Goal: Use online tool/utility: Utilize a website feature to perform a specific function

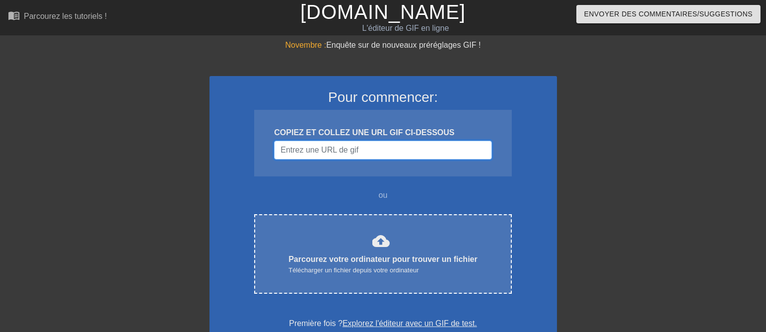
click at [371, 159] on input "Nom d'utilisateur" at bounding box center [383, 150] width 218 height 19
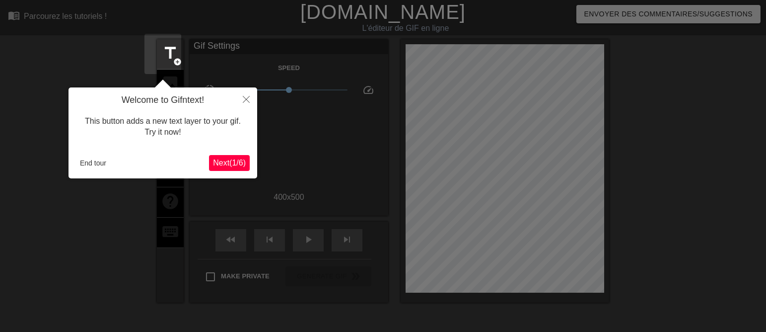
scroll to position [24, 0]
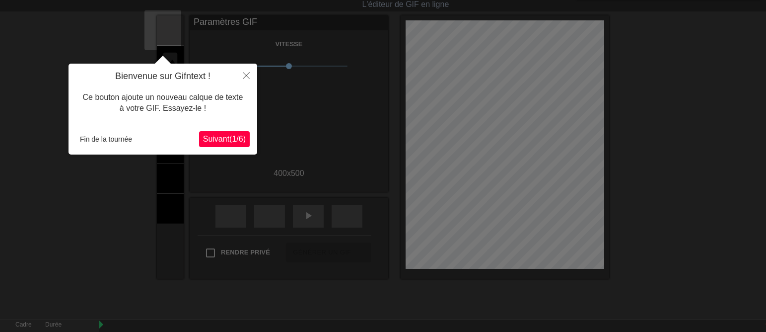
click at [215, 140] on font "Suivant" at bounding box center [216, 139] width 26 height 8
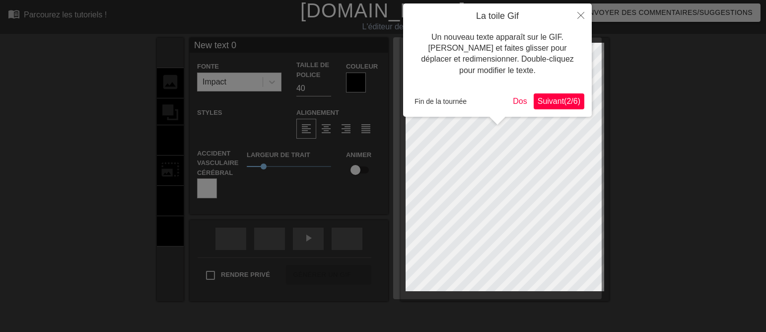
scroll to position [0, 0]
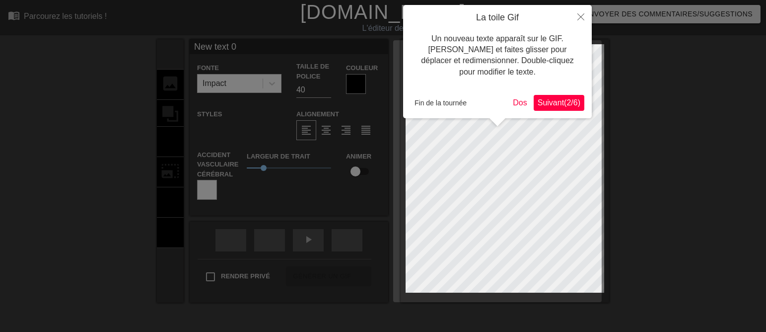
click at [544, 101] on font "Suivant" at bounding box center [551, 102] width 26 height 8
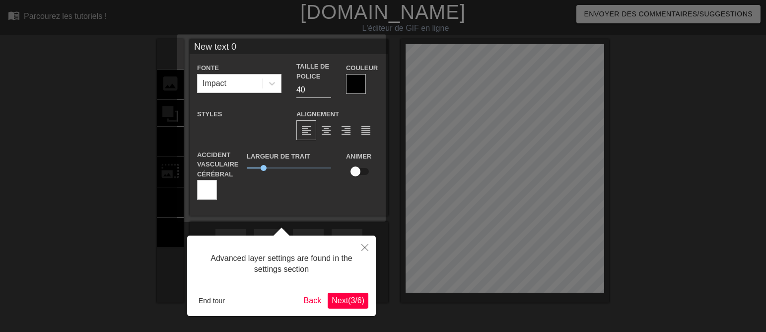
scroll to position [24, 0]
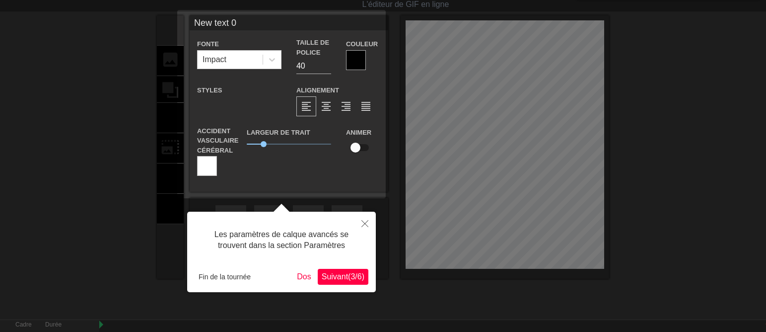
click at [322, 276] on font "Suivant" at bounding box center [335, 276] width 26 height 8
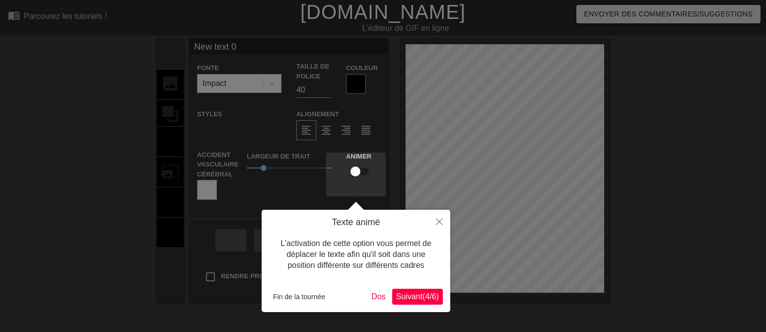
click at [399, 293] on font "Suivant" at bounding box center [409, 296] width 26 height 8
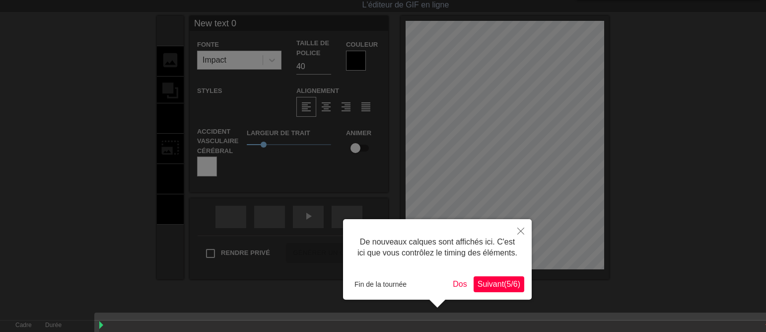
scroll to position [40, 0]
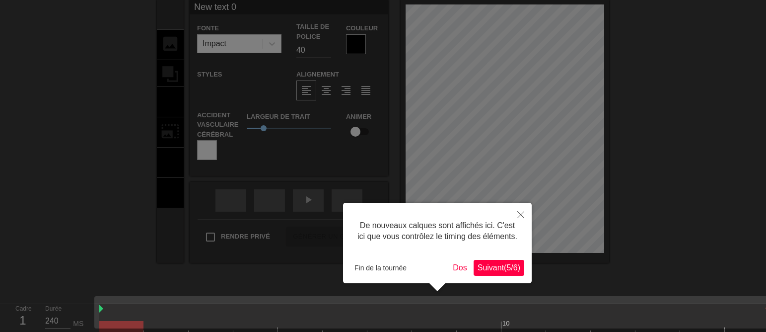
click at [481, 263] on font "Suivant" at bounding box center [491, 267] width 26 height 8
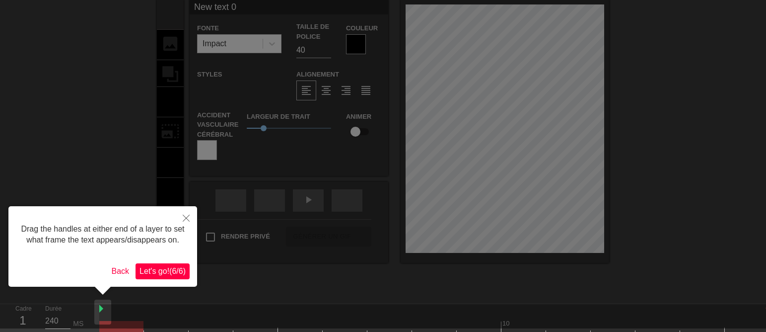
scroll to position [0, 0]
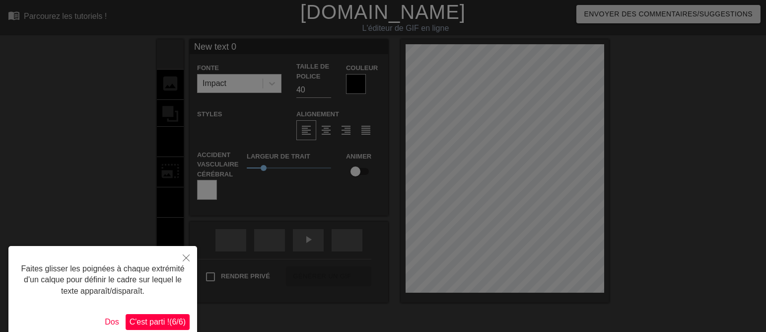
click at [144, 323] on font "C'est parti !" at bounding box center [150, 321] width 40 height 8
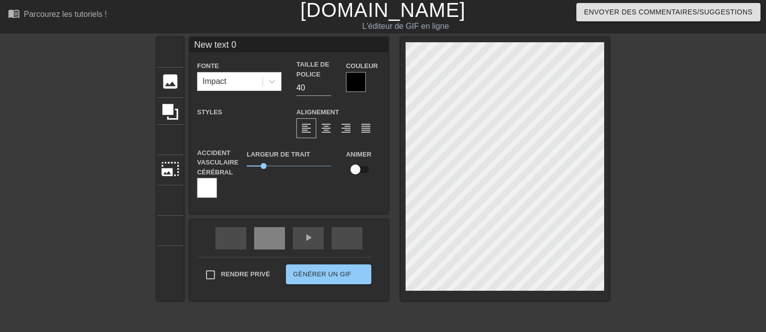
scroll to position [34, 0]
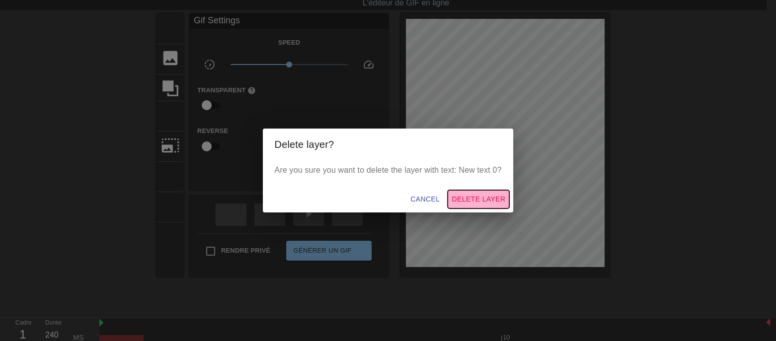
click at [505, 206] on span "Delete Layer" at bounding box center [478, 199] width 54 height 12
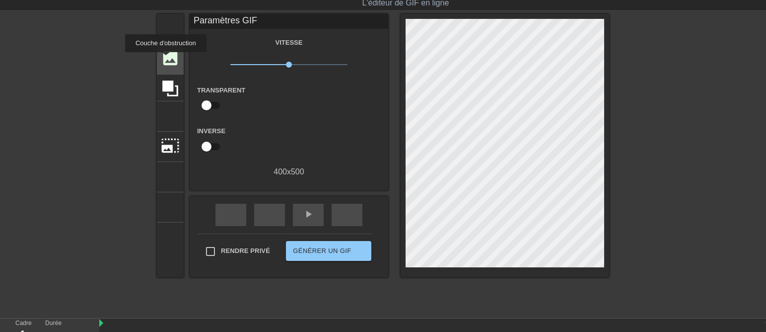
click at [166, 59] on font "image" at bounding box center [170, 58] width 19 height 19
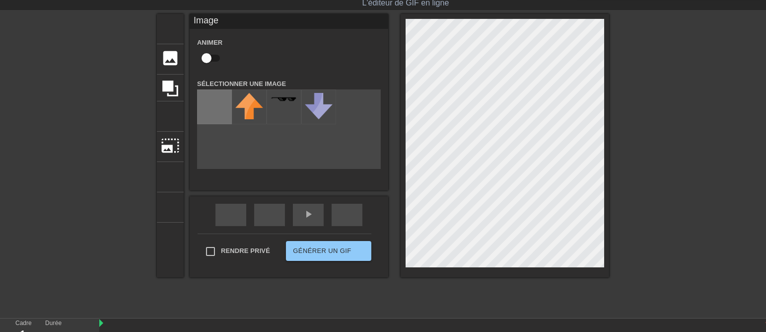
click at [209, 112] on input "file" at bounding box center [215, 107] width 34 height 34
type input "C:\fakepath\22580a80cdc63f1.jpg"
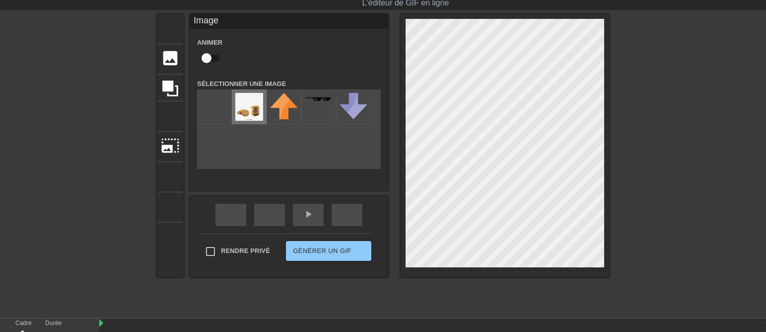
click at [239, 112] on img at bounding box center [249, 107] width 28 height 28
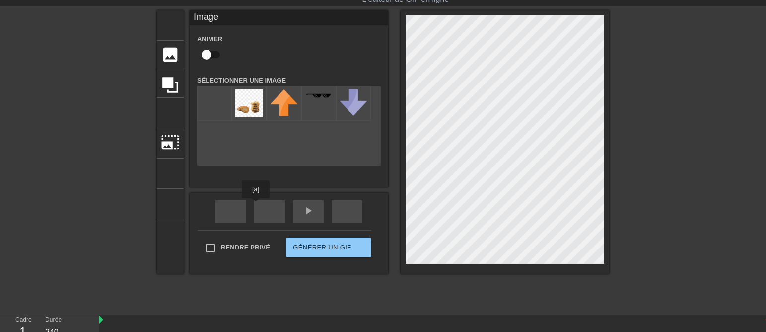
scroll to position [32, 0]
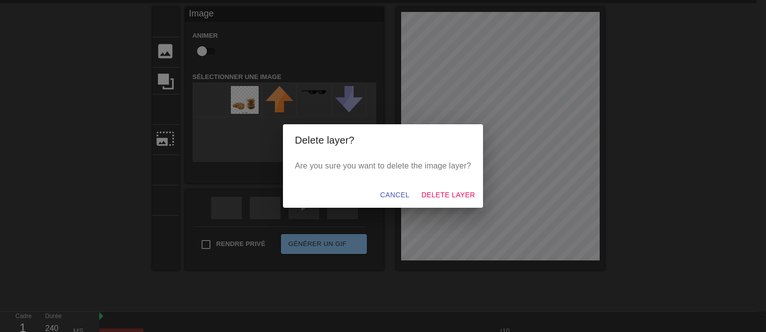
scroll to position [23, 0]
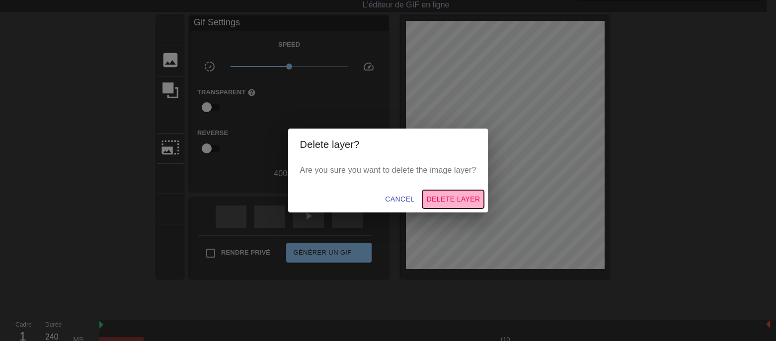
click at [480, 203] on span "Delete Layer" at bounding box center [453, 199] width 54 height 12
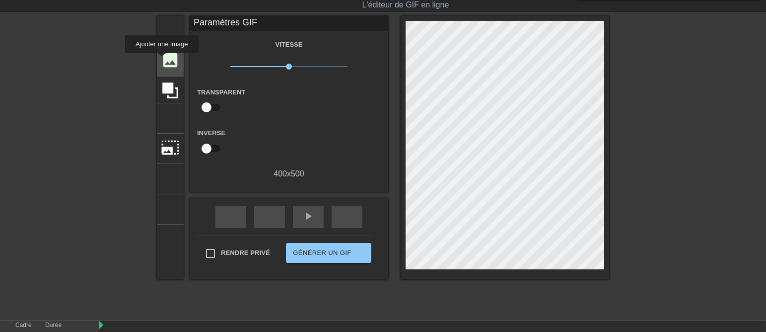
click at [162, 59] on font "image" at bounding box center [170, 60] width 19 height 19
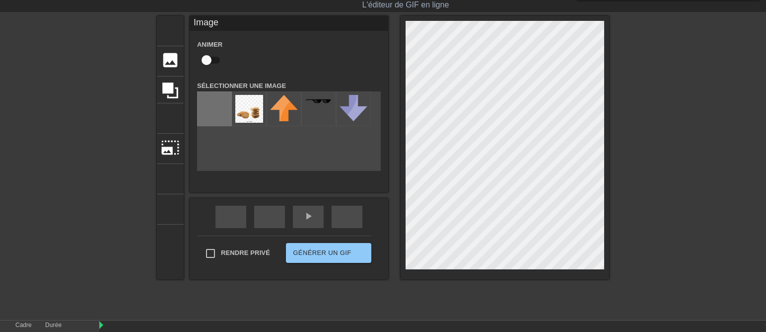
click at [203, 112] on input "file" at bounding box center [215, 109] width 34 height 34
type input "C:\fakepath\ezgif-5-2129be47e9.png200x200.png"
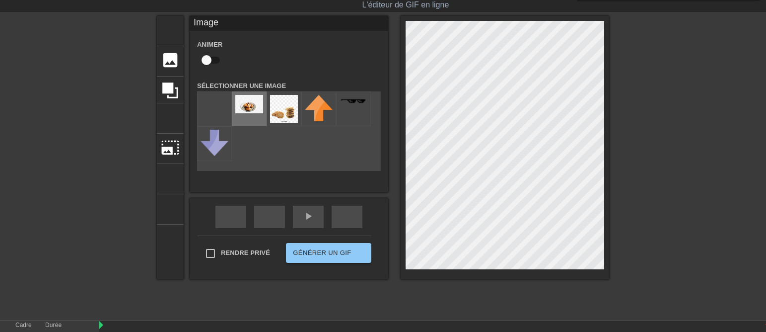
click at [235, 111] on img at bounding box center [249, 104] width 28 height 18
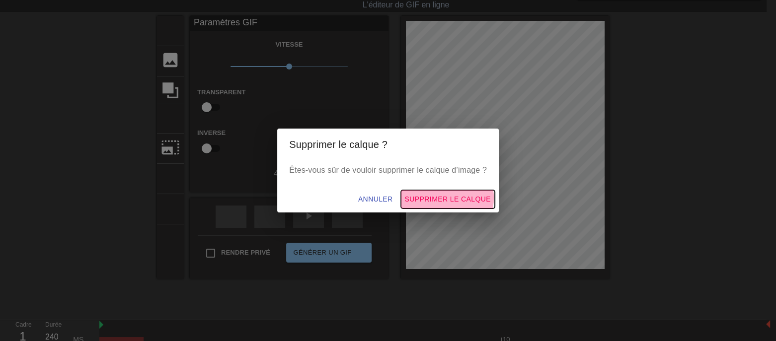
click at [476, 200] on span "Supprimer le calque" at bounding box center [448, 199] width 86 height 12
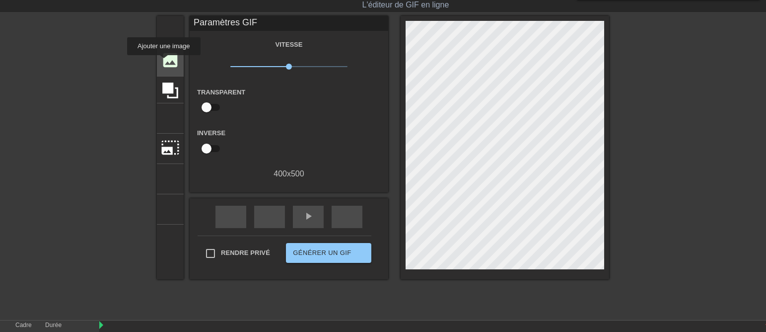
click at [164, 62] on font "image" at bounding box center [170, 60] width 19 height 19
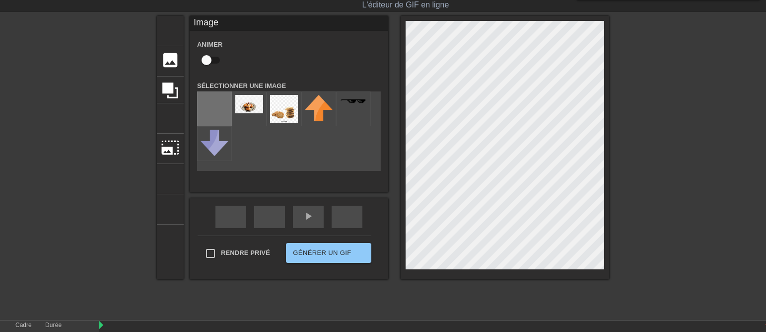
click at [206, 110] on input "file" at bounding box center [215, 109] width 34 height 34
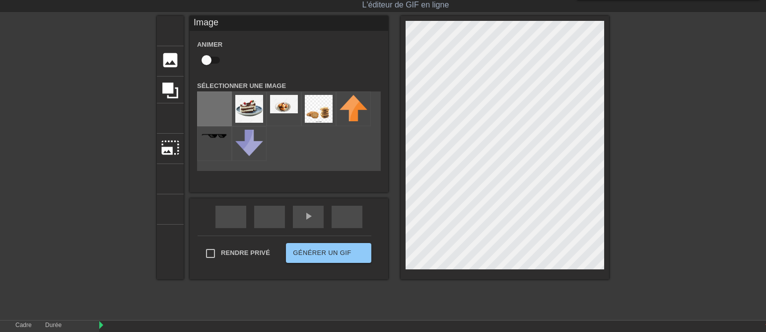
click at [199, 116] on input "file" at bounding box center [215, 109] width 34 height 34
type input "C:\fakepath\ezgif-5-2129be47e9.png200x200 T.png"
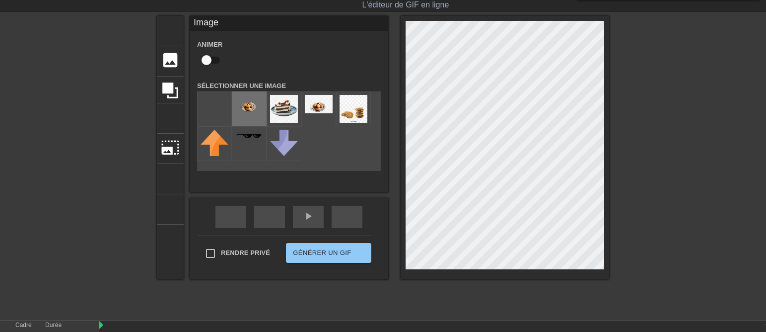
click at [242, 111] on img at bounding box center [249, 104] width 28 height 18
click at [401, 215] on div at bounding box center [505, 147] width 209 height 263
click at [389, 191] on div "titre ajouter_cercle image ajouter_cercle recadrer photo_size_select_large aide…" at bounding box center [383, 147] width 452 height 263
click at [608, 199] on div "titre ajouter_cercle image ajouter_cercle recadrer photo_size_select_large aide…" at bounding box center [383, 165] width 766 height 298
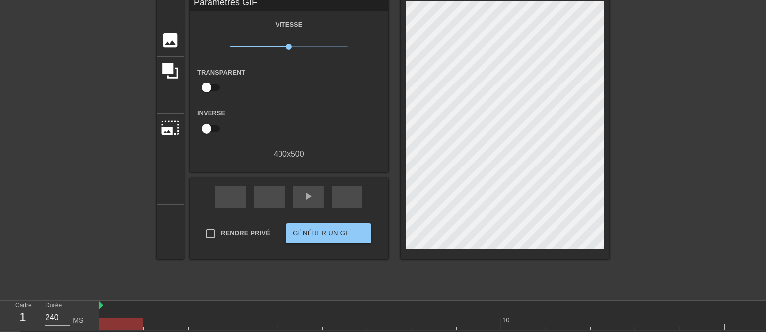
scroll to position [44, 0]
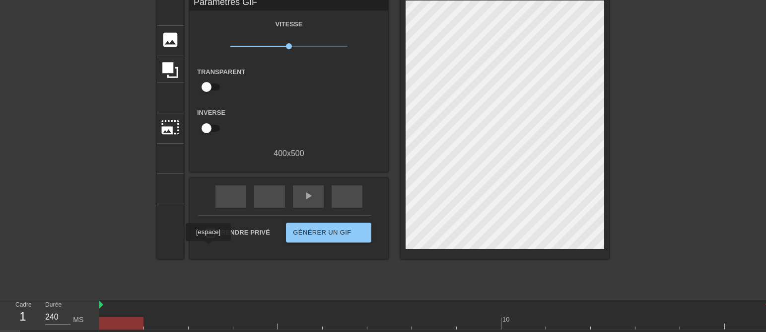
click at [208, 243] on input "Rendre privé" at bounding box center [210, 232] width 21 height 21
checkbox input "true"
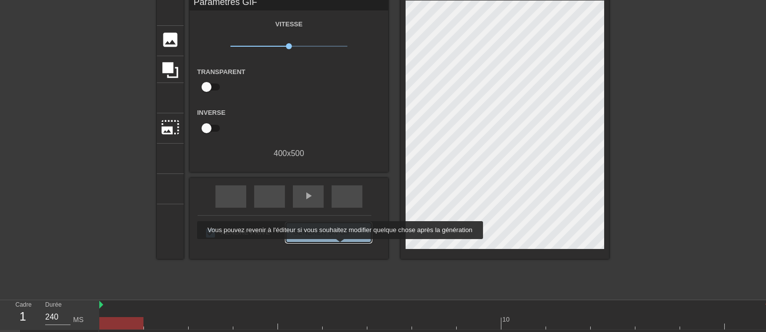
click at [339, 238] on font "Générer un GIF" at bounding box center [322, 232] width 58 height 11
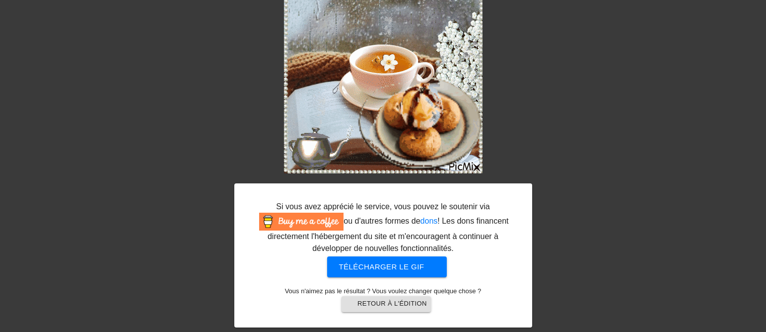
scroll to position [145, 0]
click at [380, 304] on font "Retour à l'édition" at bounding box center [393, 302] width 70 height 7
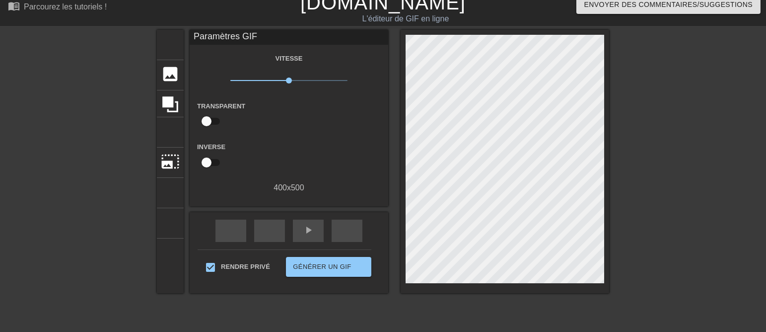
scroll to position [0, 0]
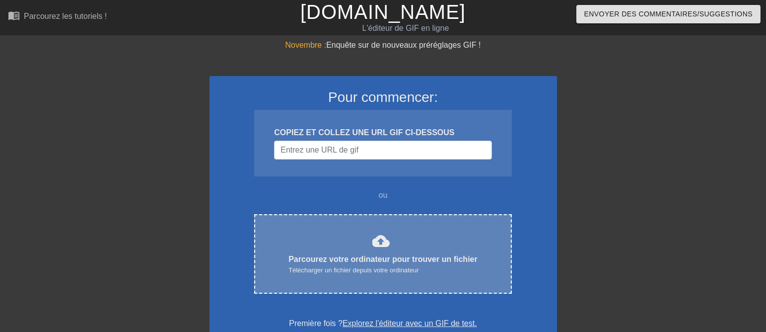
click at [373, 250] on font "cloud_upload" at bounding box center [381, 241] width 18 height 18
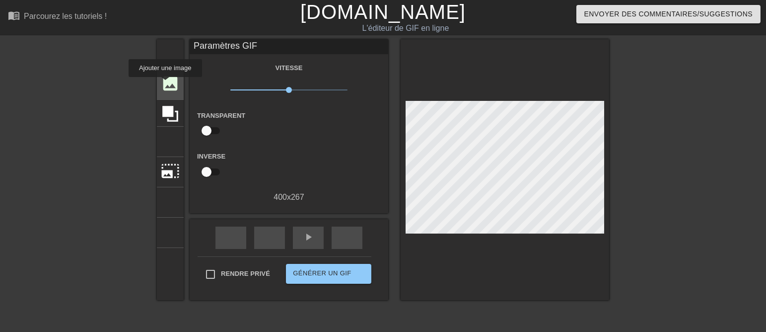
click at [165, 84] on font "image" at bounding box center [170, 83] width 19 height 19
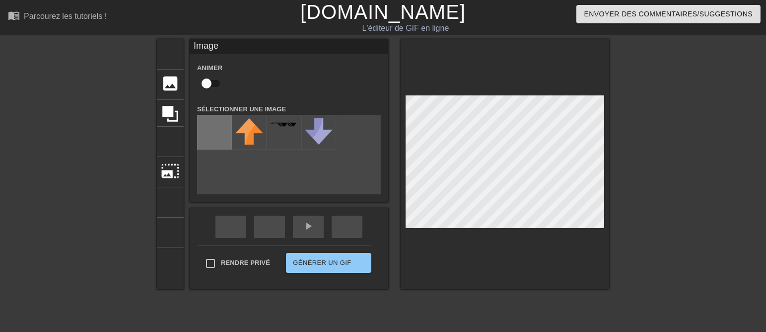
click at [202, 138] on input "file" at bounding box center [215, 132] width 34 height 34
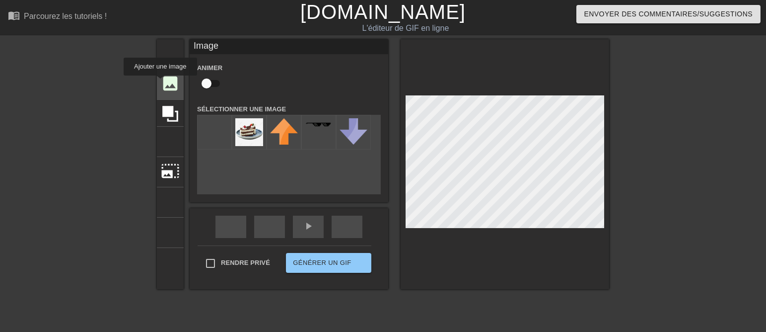
click at [161, 82] on font "image" at bounding box center [170, 83] width 19 height 19
click at [162, 82] on font "image" at bounding box center [170, 83] width 19 height 19
click at [205, 140] on input "file" at bounding box center [215, 132] width 34 height 34
type input "C:\fakepath\ezgif-5-2129be47e9.png200x200 T.png"
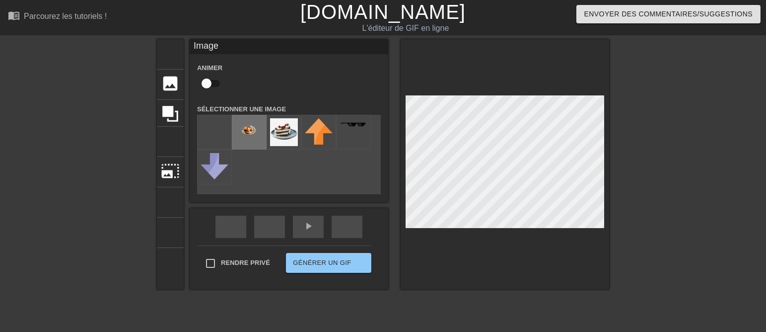
click at [235, 133] on img at bounding box center [249, 127] width 28 height 18
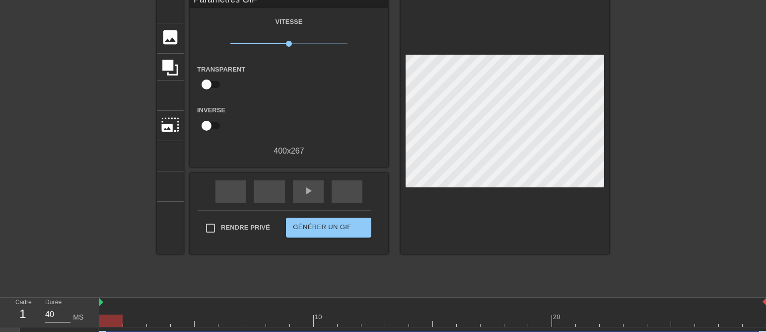
scroll to position [62, 0]
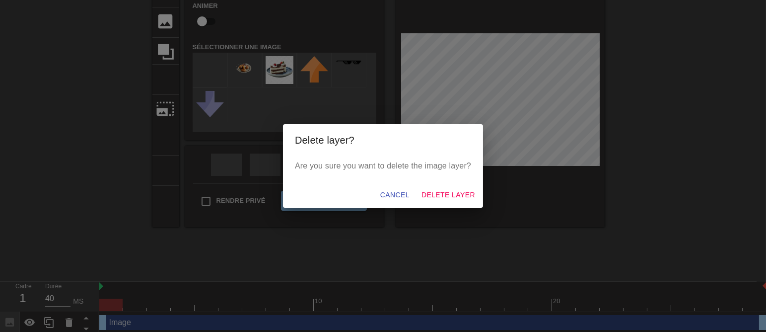
scroll to position [60, 0]
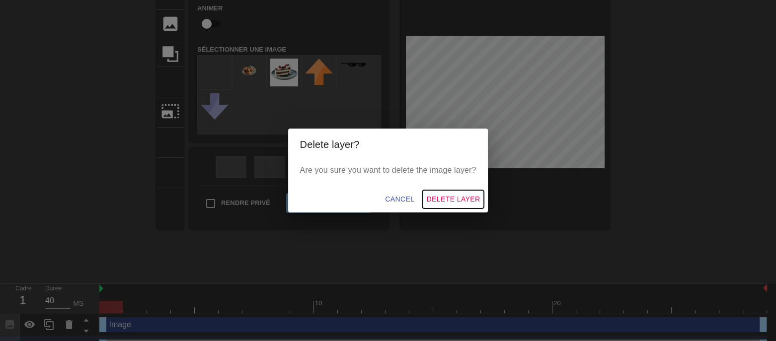
click at [479, 200] on span "Delete Layer" at bounding box center [453, 199] width 54 height 12
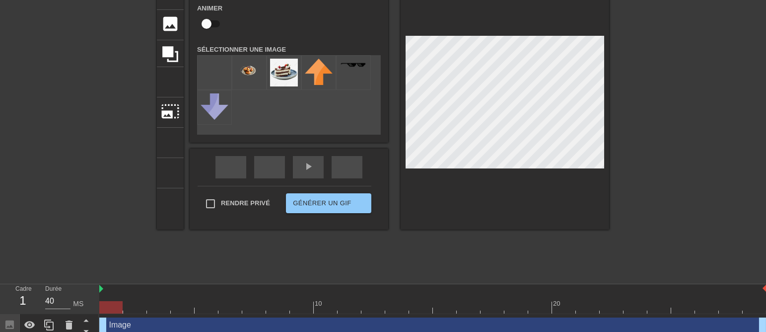
scroll to position [46, 0]
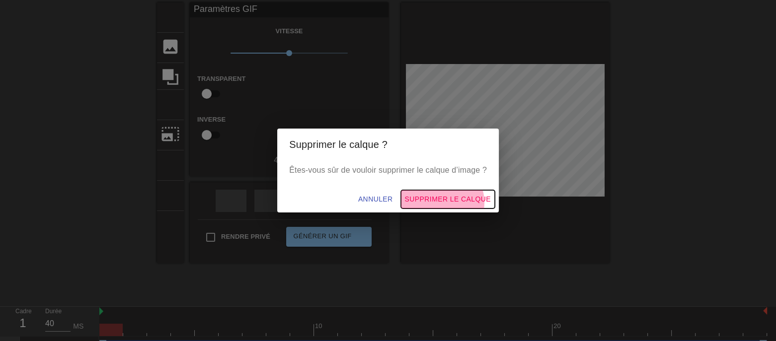
click at [472, 204] on span "Supprimer le calque" at bounding box center [448, 199] width 86 height 12
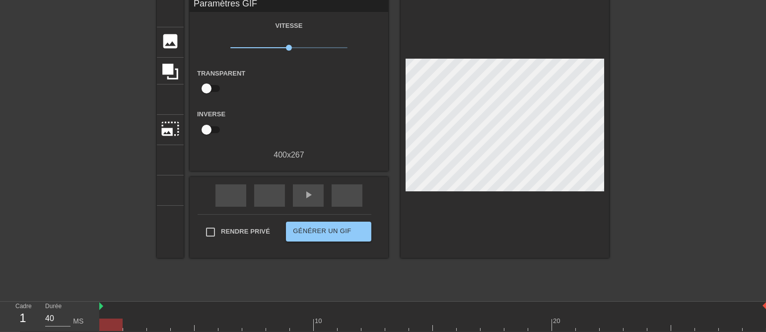
scroll to position [44, 0]
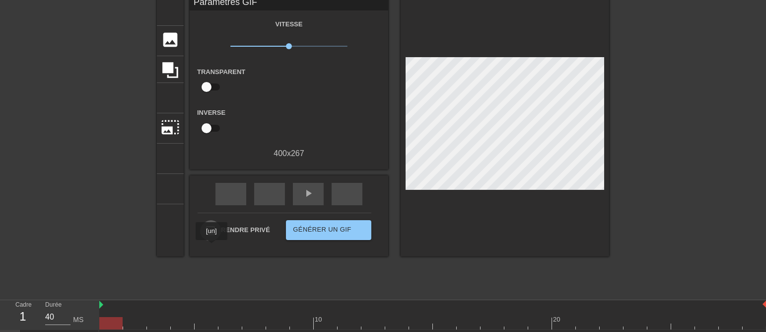
click at [212, 241] on input "Rendre privé" at bounding box center [210, 230] width 21 height 21
checkbox input "true"
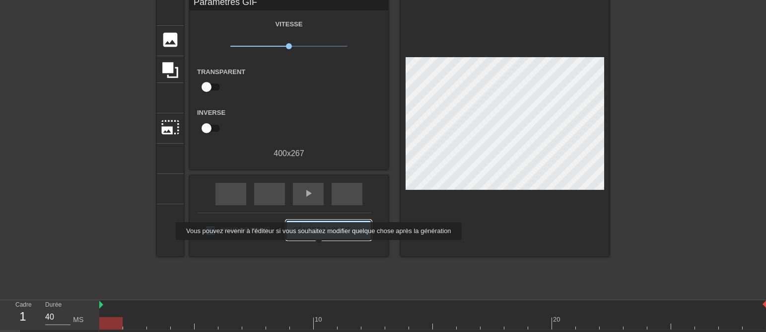
click at [318, 235] on font "Générer un GIF" at bounding box center [322, 229] width 58 height 11
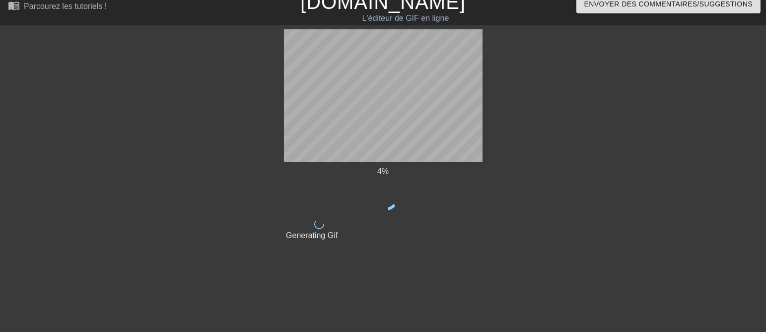
scroll to position [0, 0]
